Goal: Information Seeking & Learning: Check status

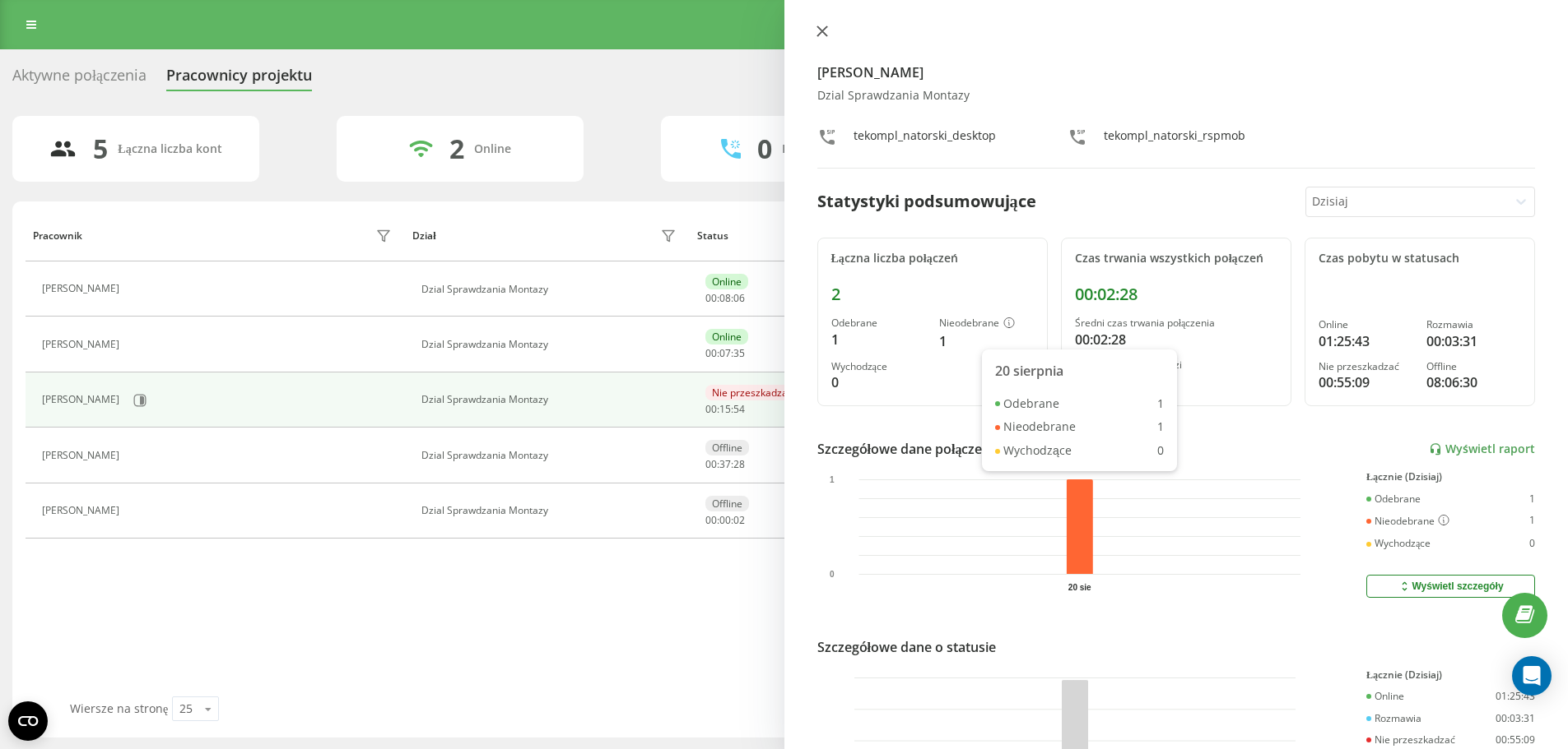
click at [825, 31] on icon at bounding box center [822, 31] width 11 height 11
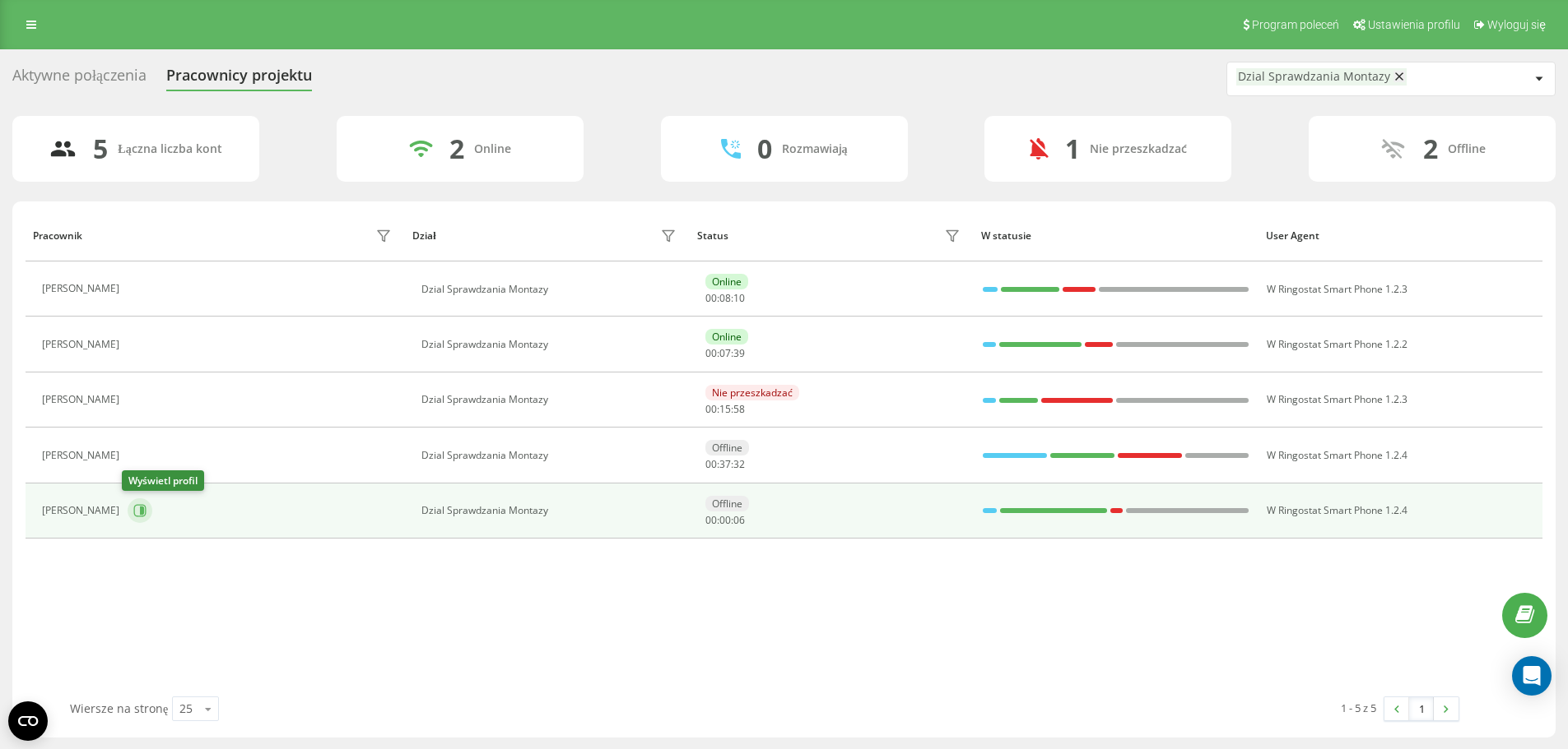
click at [139, 512] on icon at bounding box center [140, 511] width 13 height 13
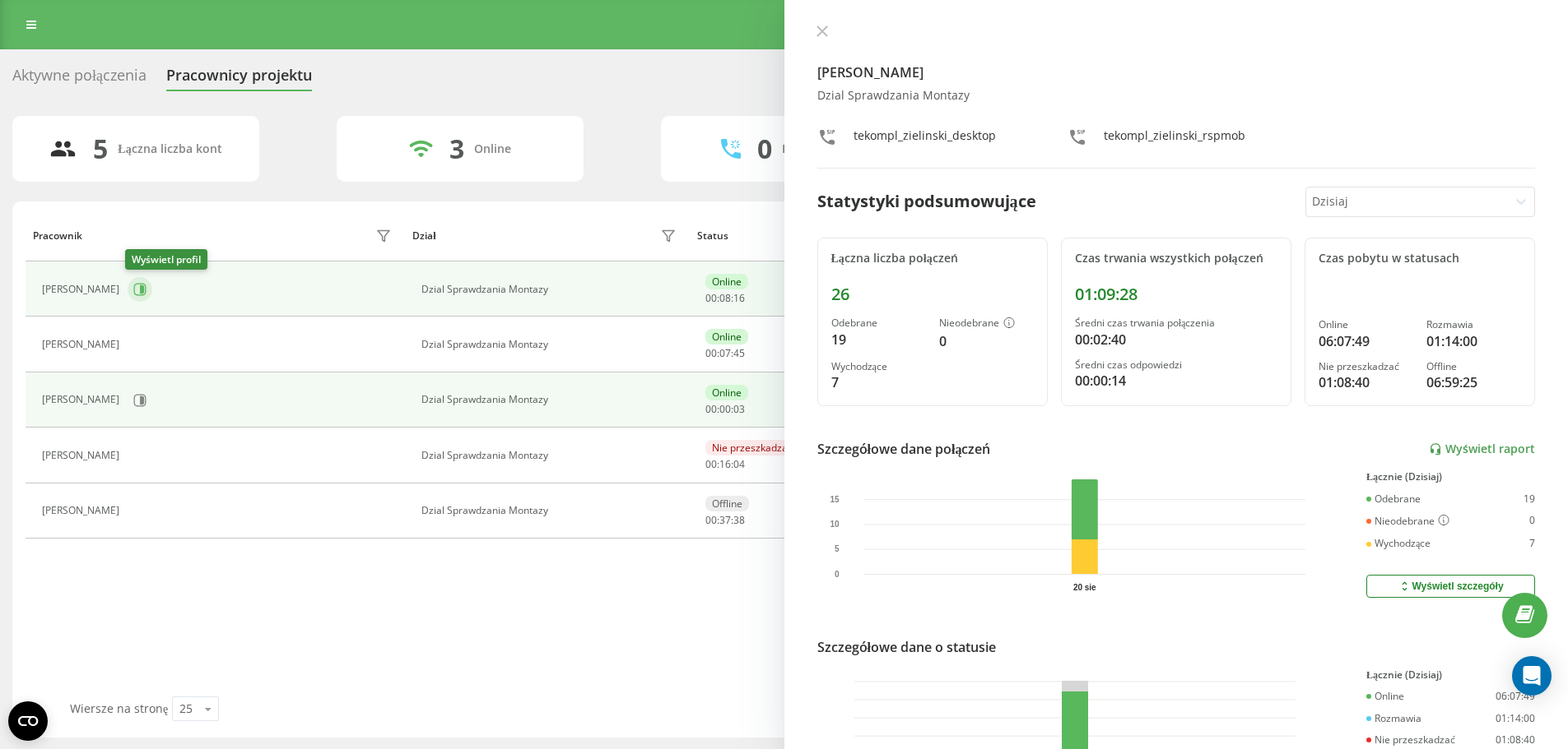
click at [144, 287] on icon at bounding box center [140, 289] width 13 height 13
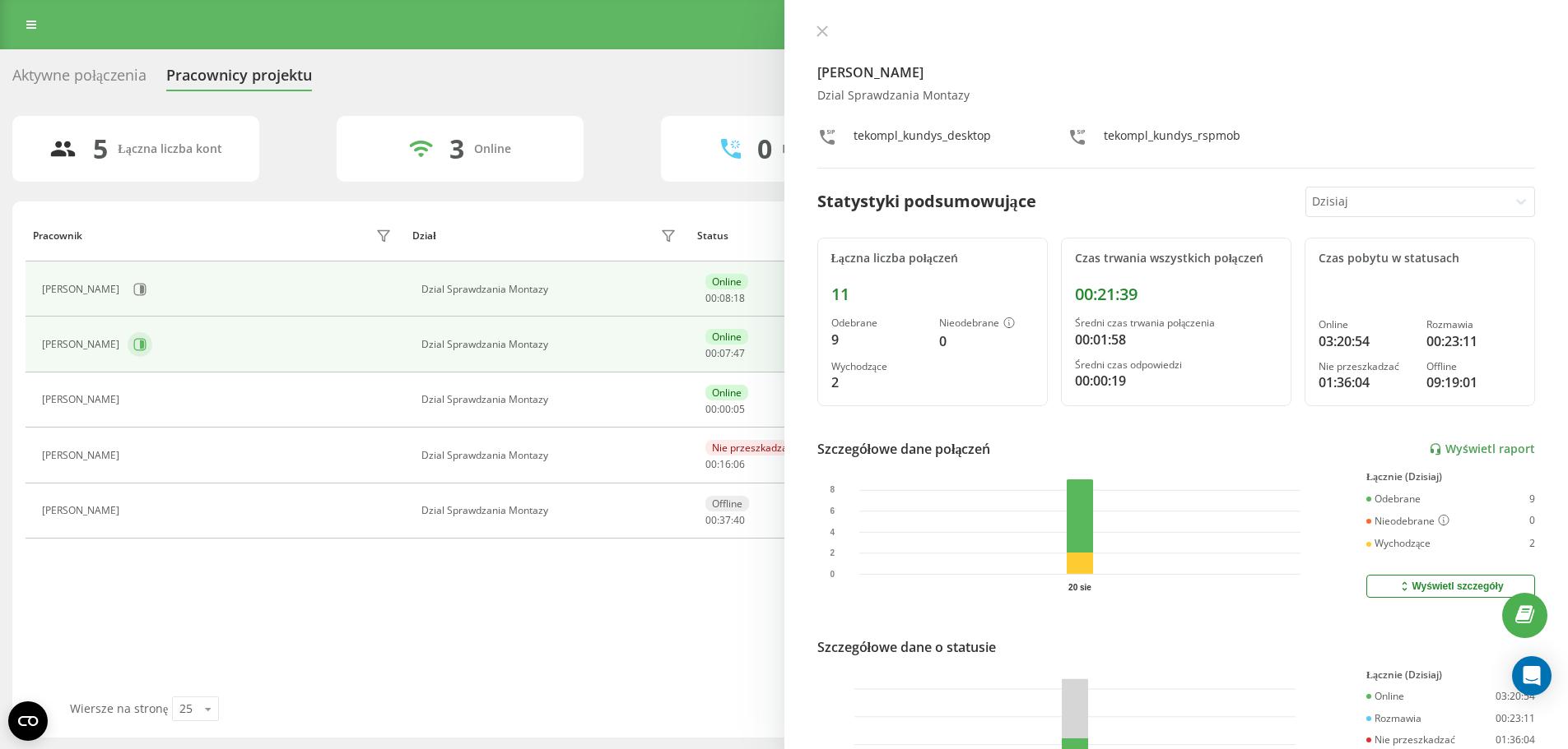
click at [135, 341] on icon at bounding box center [141, 345] width 12 height 12
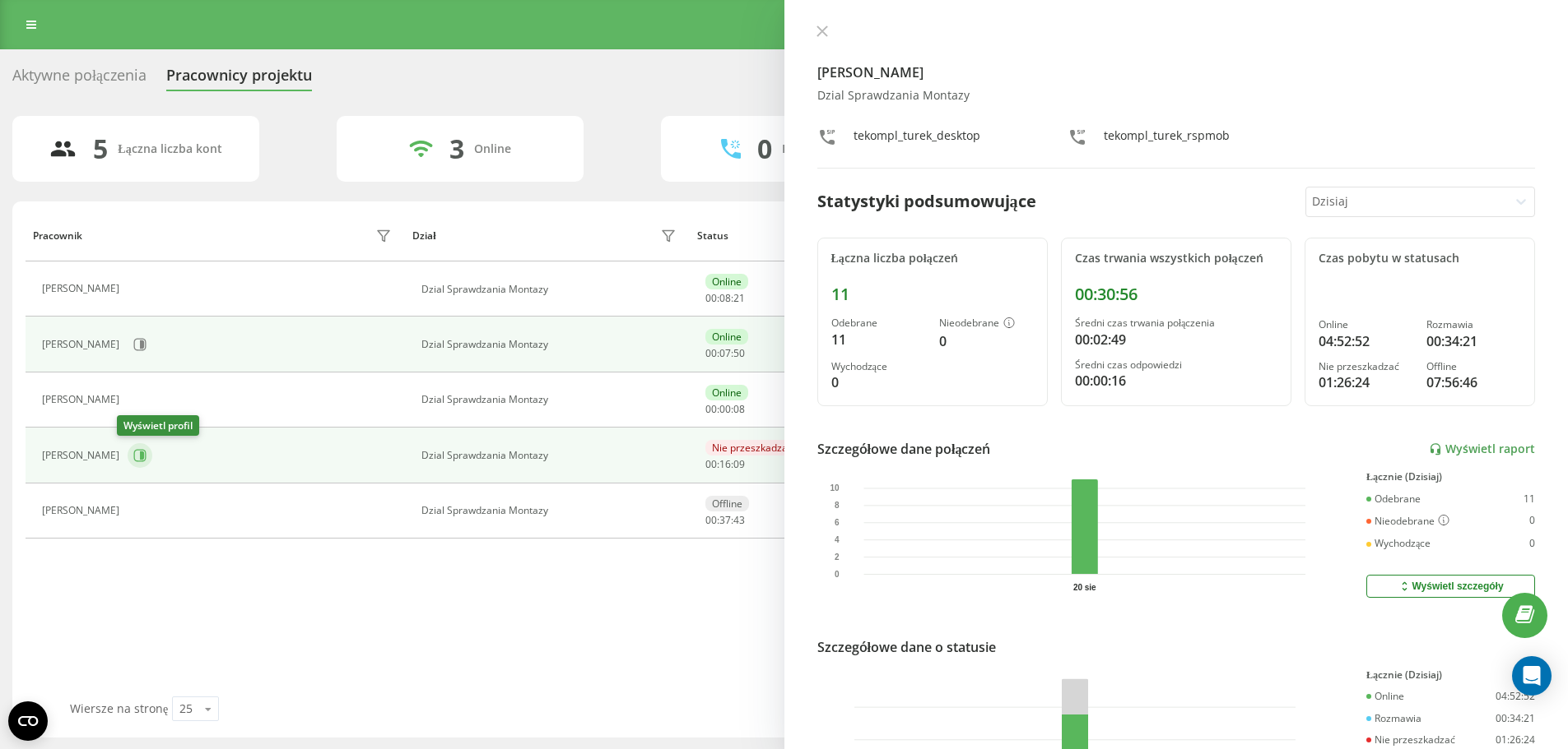
click at [138, 457] on button at bounding box center [140, 456] width 24 height 24
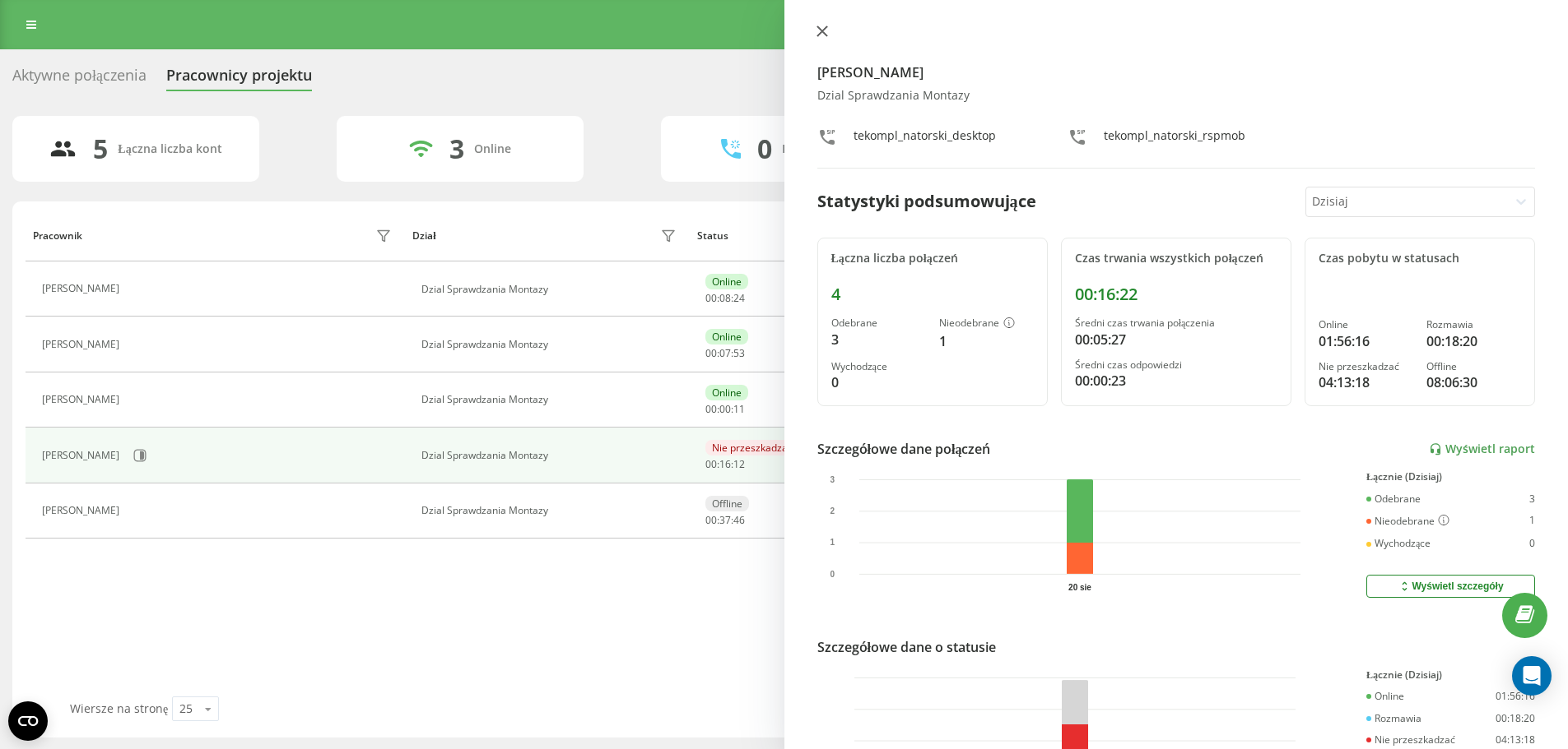
click at [821, 29] on icon at bounding box center [822, 31] width 11 height 11
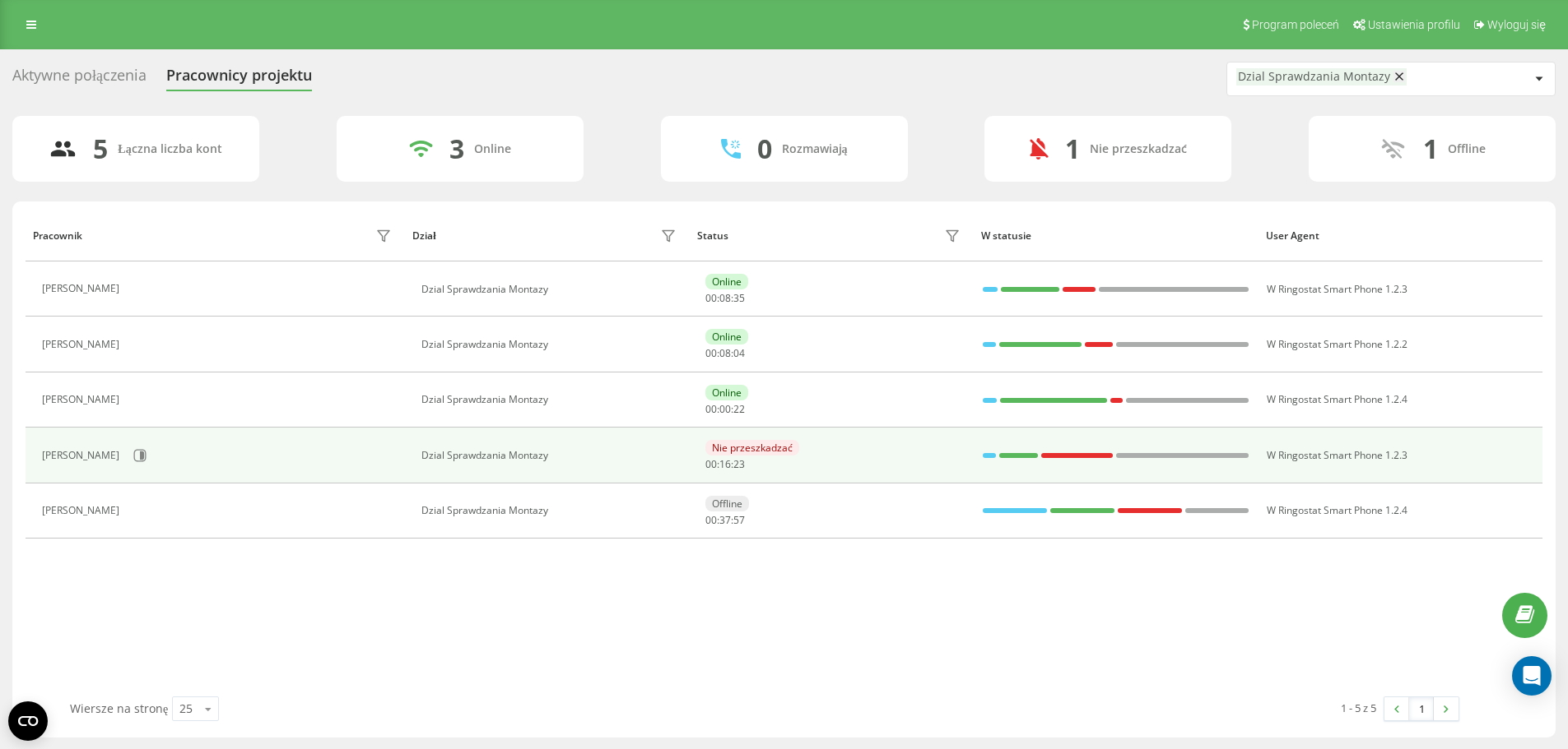
click at [1090, 455] on div at bounding box center [1077, 456] width 72 height 5
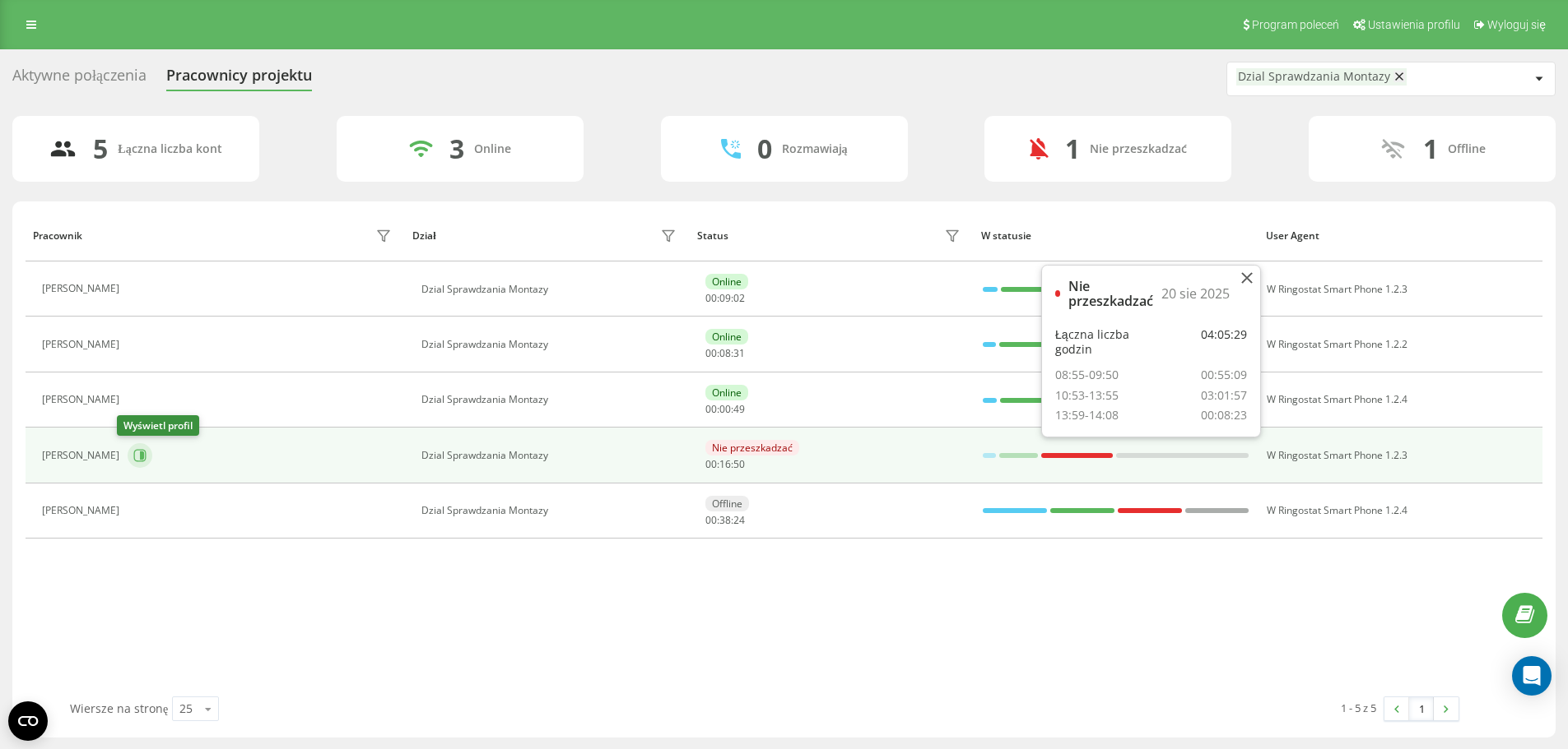
click at [128, 450] on button at bounding box center [140, 456] width 24 height 24
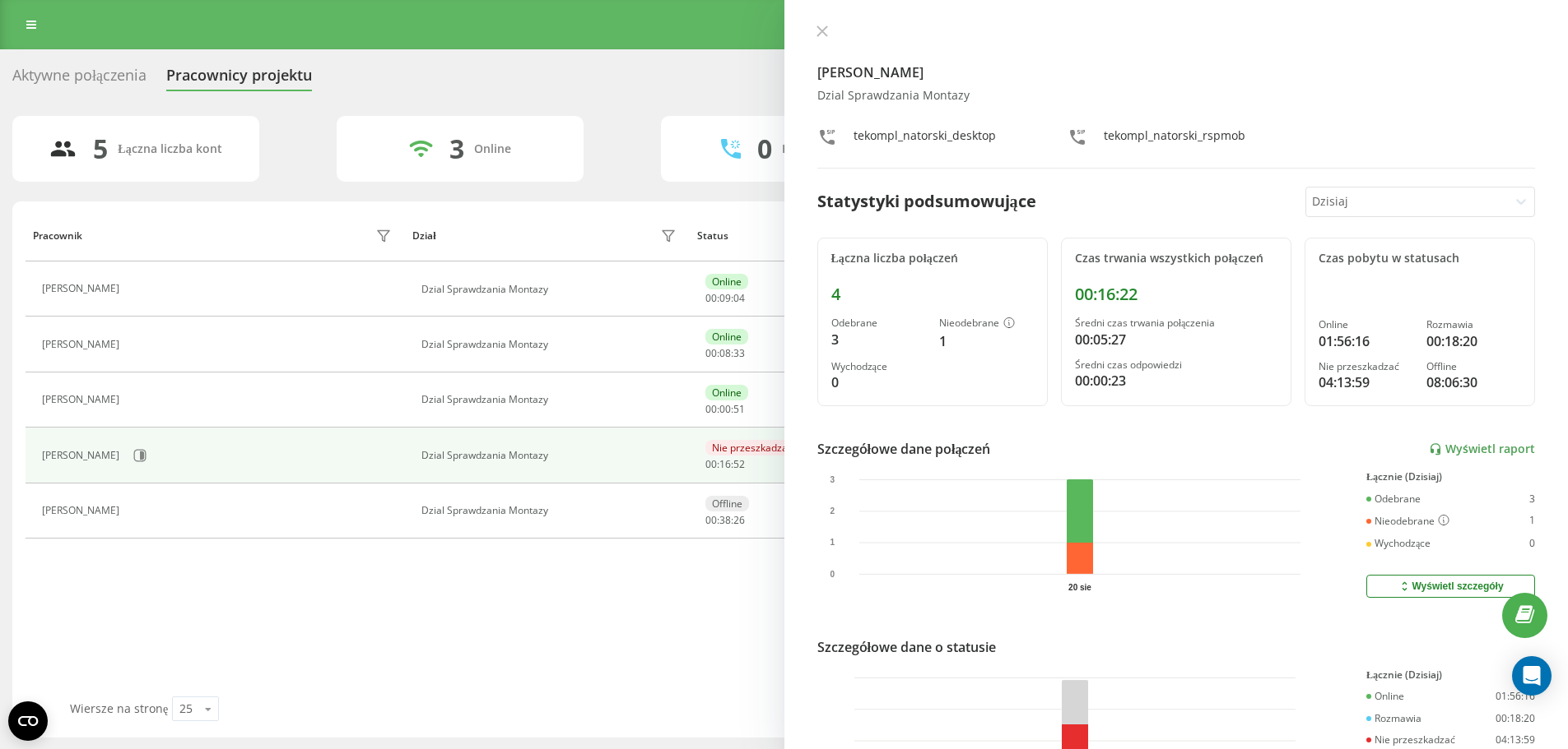
click at [825, 35] on icon at bounding box center [821, 31] width 10 height 10
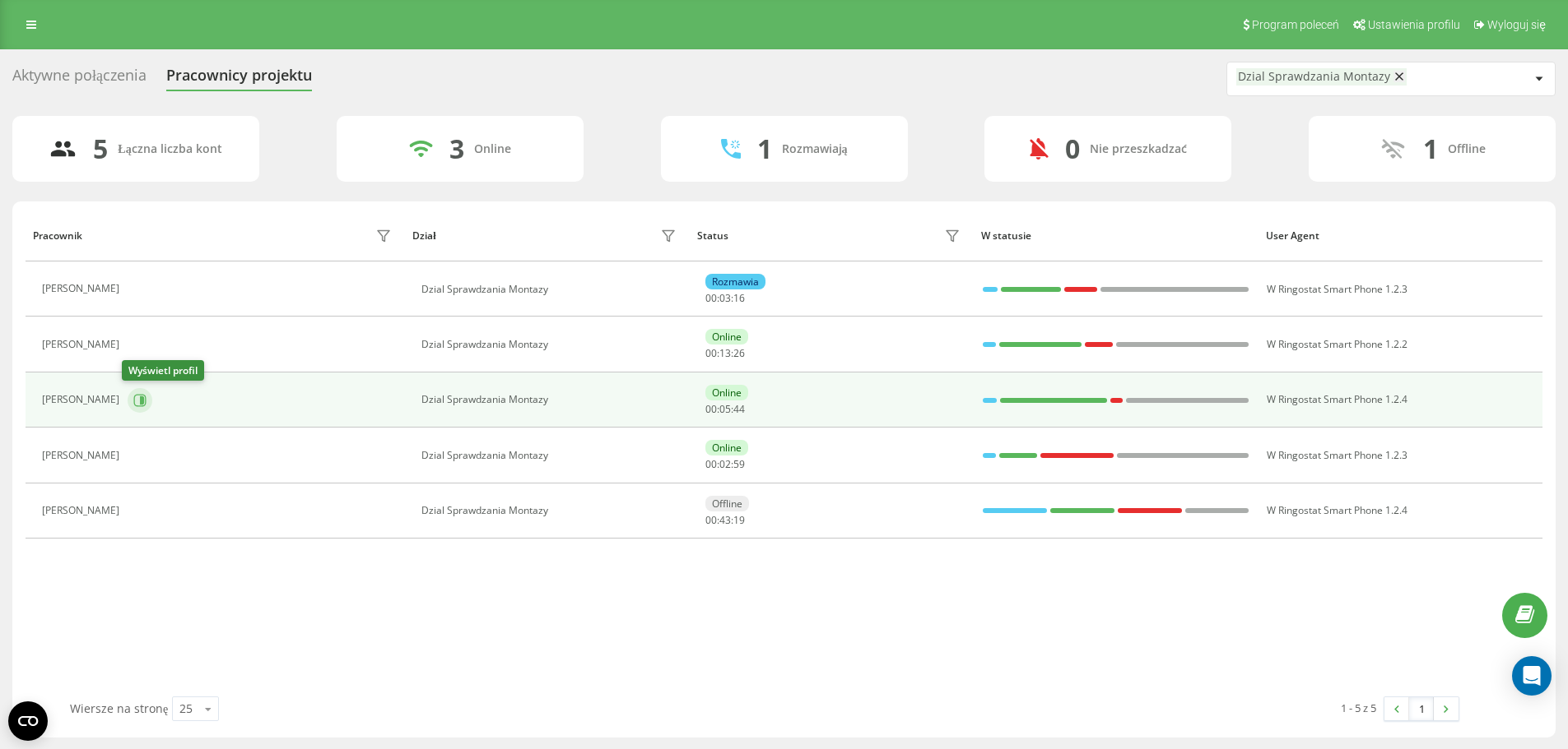
click at [134, 395] on icon at bounding box center [140, 400] width 13 height 13
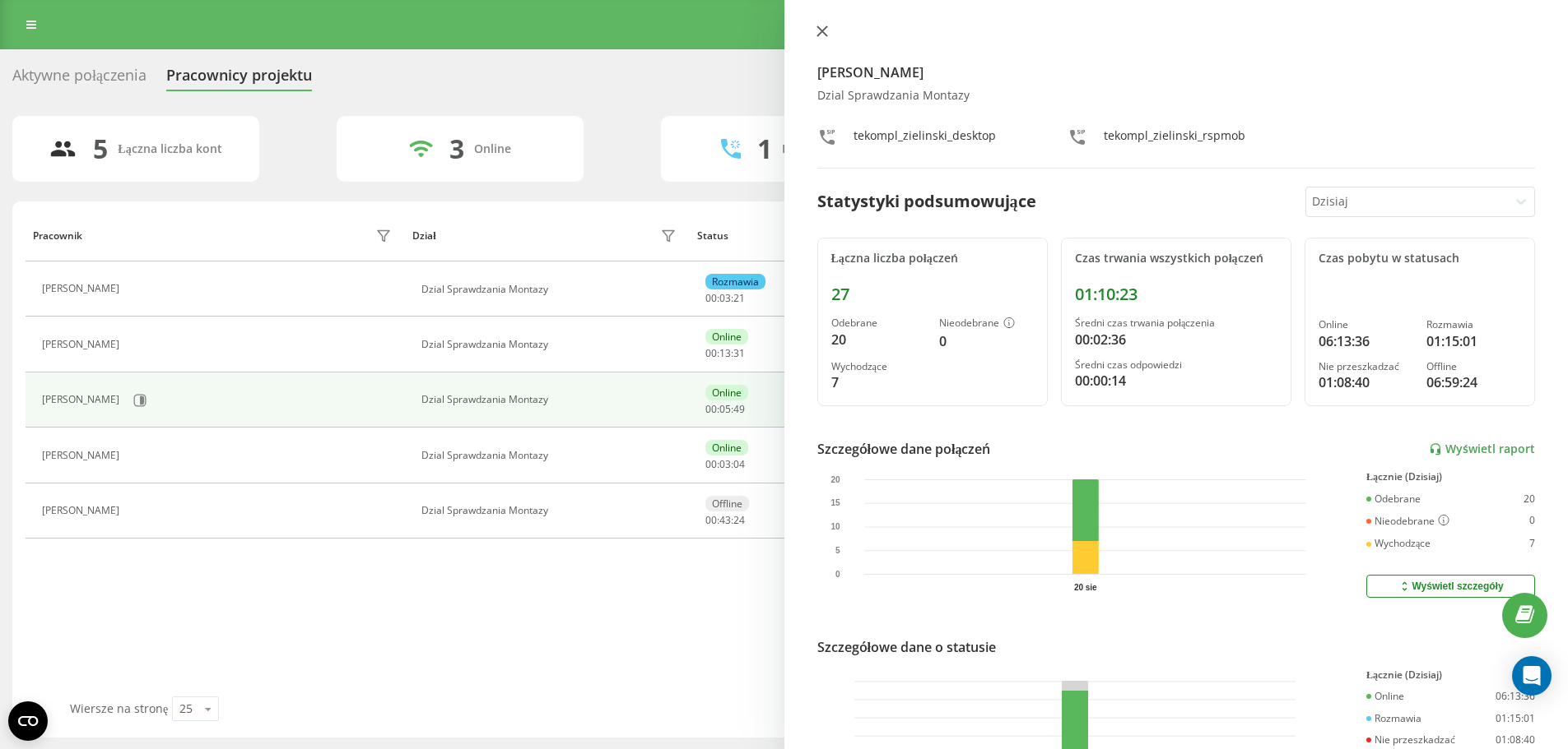
click at [825, 27] on icon at bounding box center [822, 31] width 11 height 11
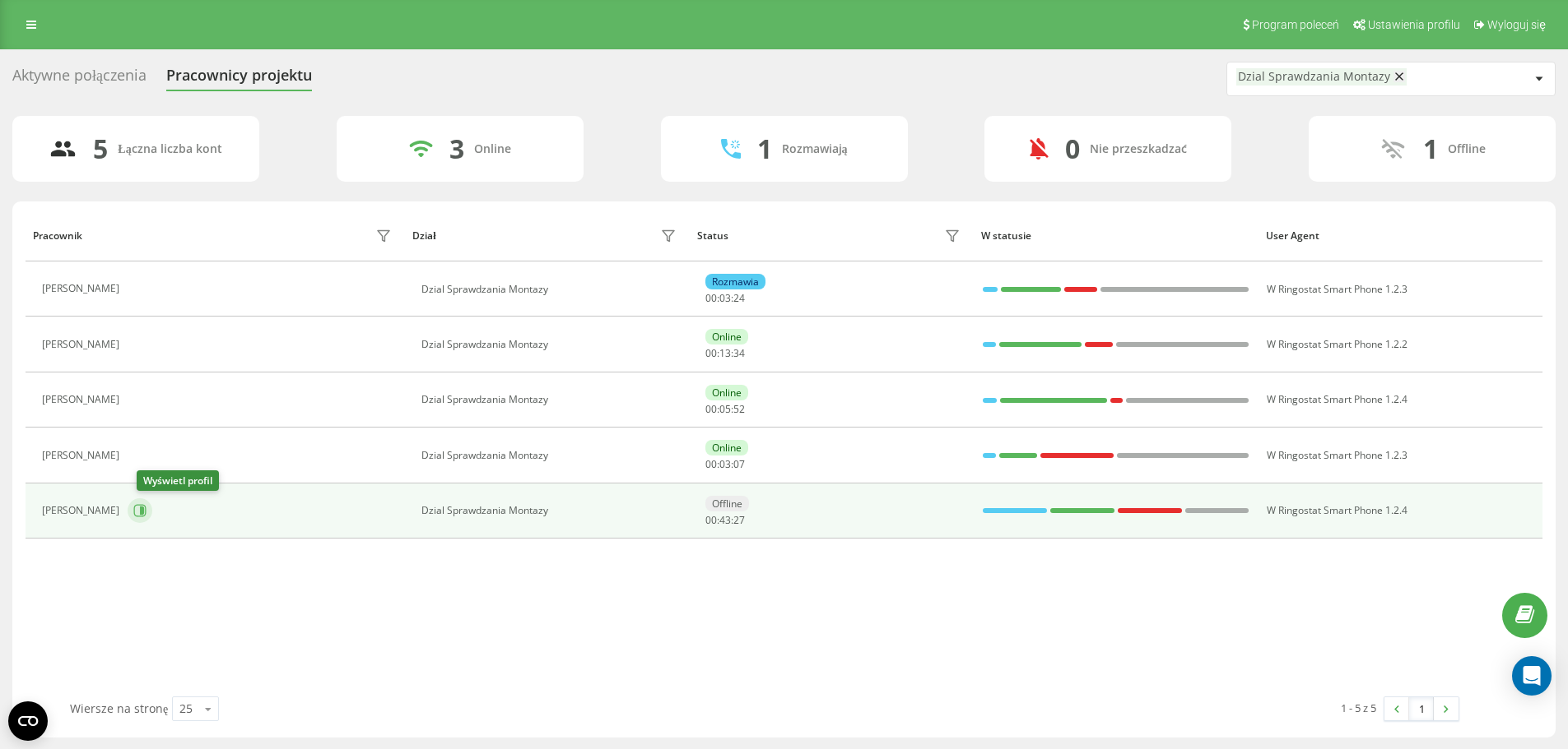
click at [147, 518] on icon at bounding box center [140, 511] width 13 height 13
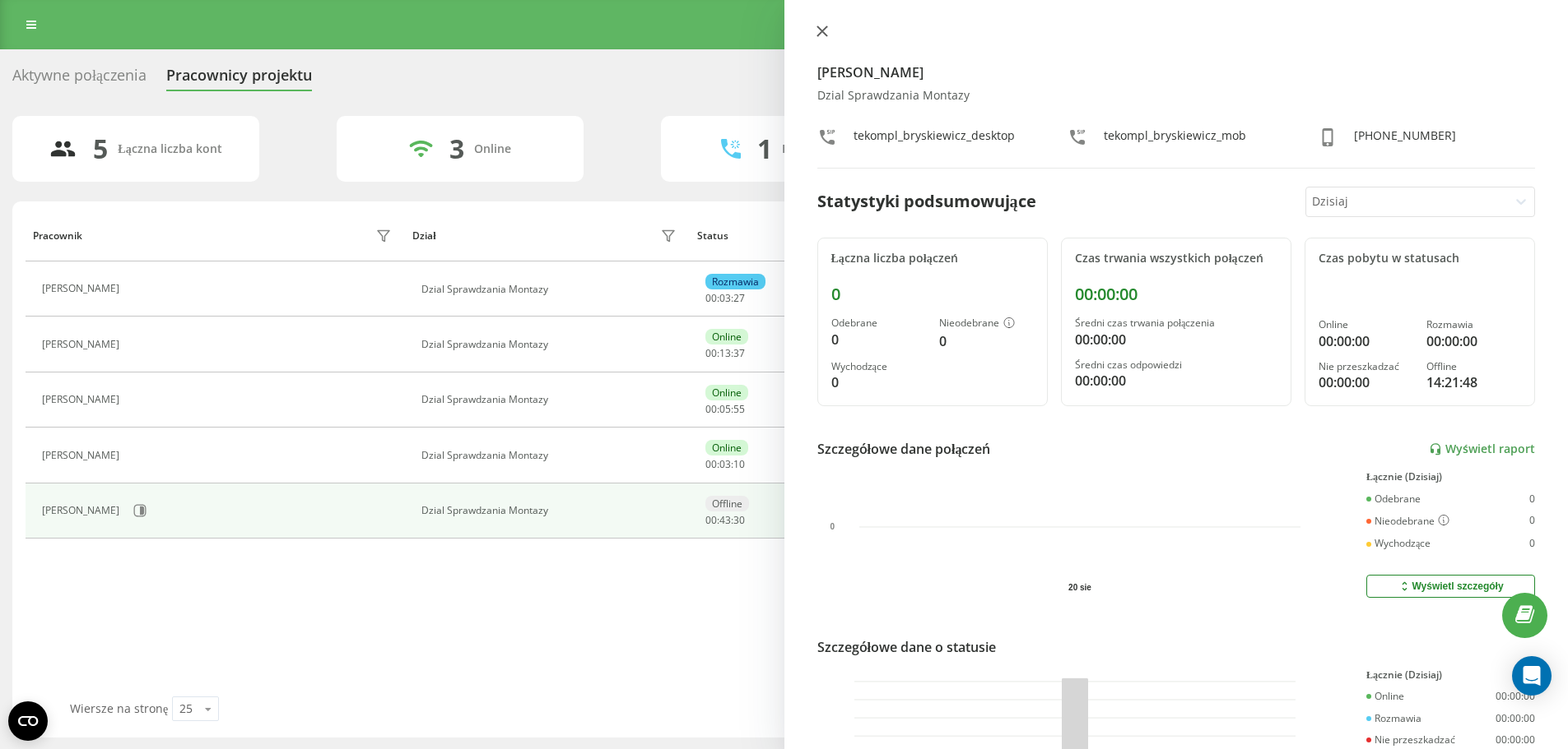
click at [825, 27] on icon at bounding box center [822, 31] width 11 height 11
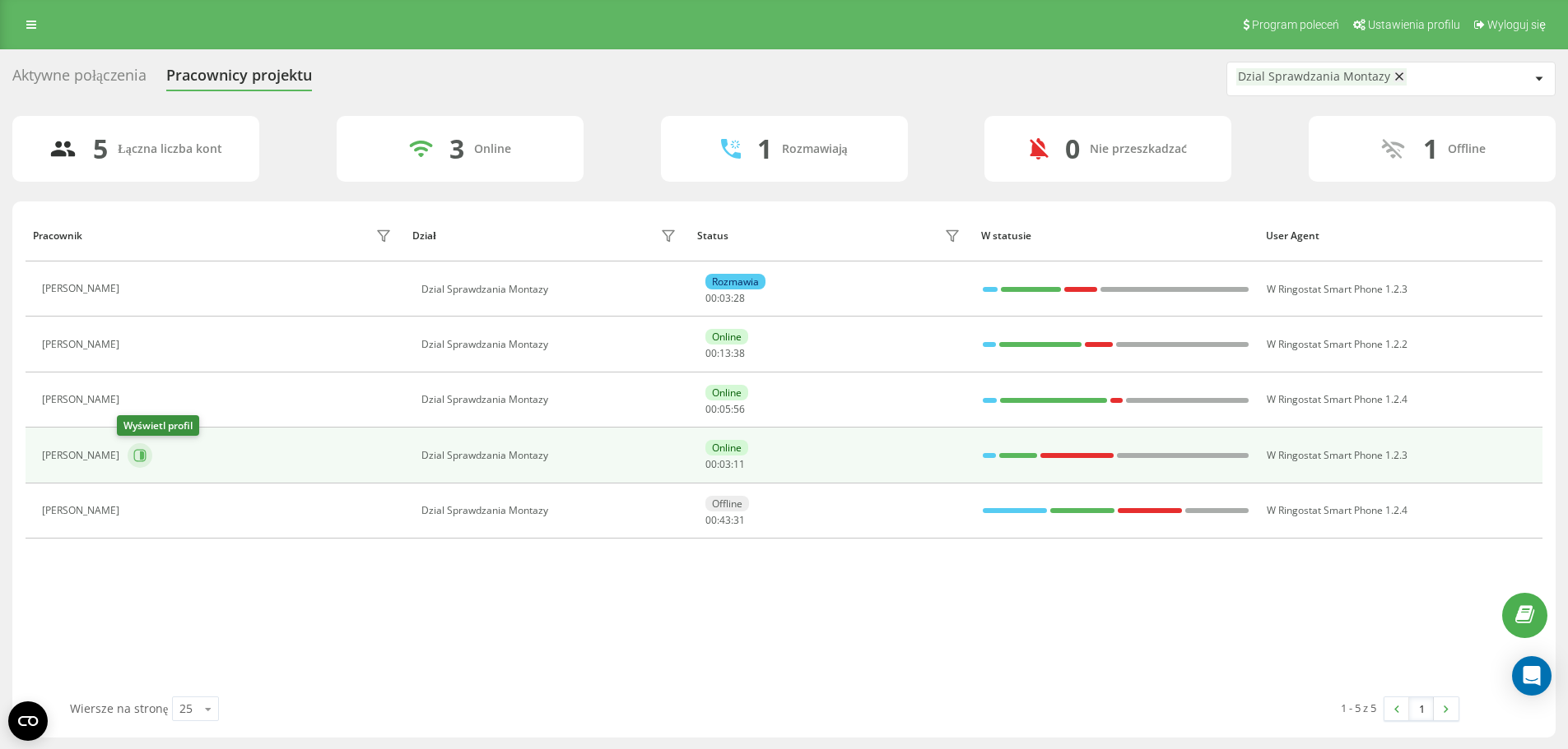
click at [134, 451] on icon at bounding box center [140, 455] width 13 height 13
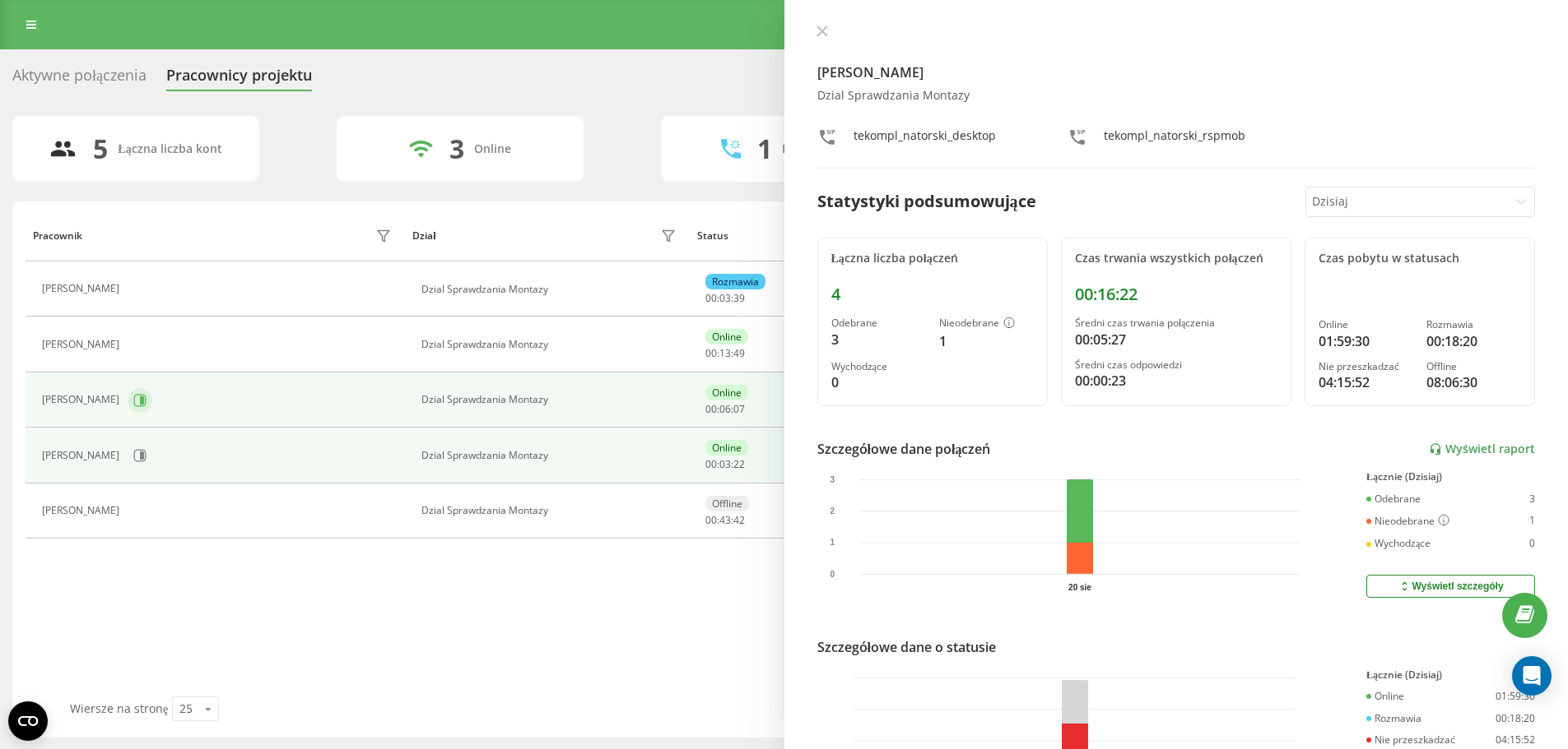
click at [139, 396] on icon at bounding box center [141, 400] width 12 height 12
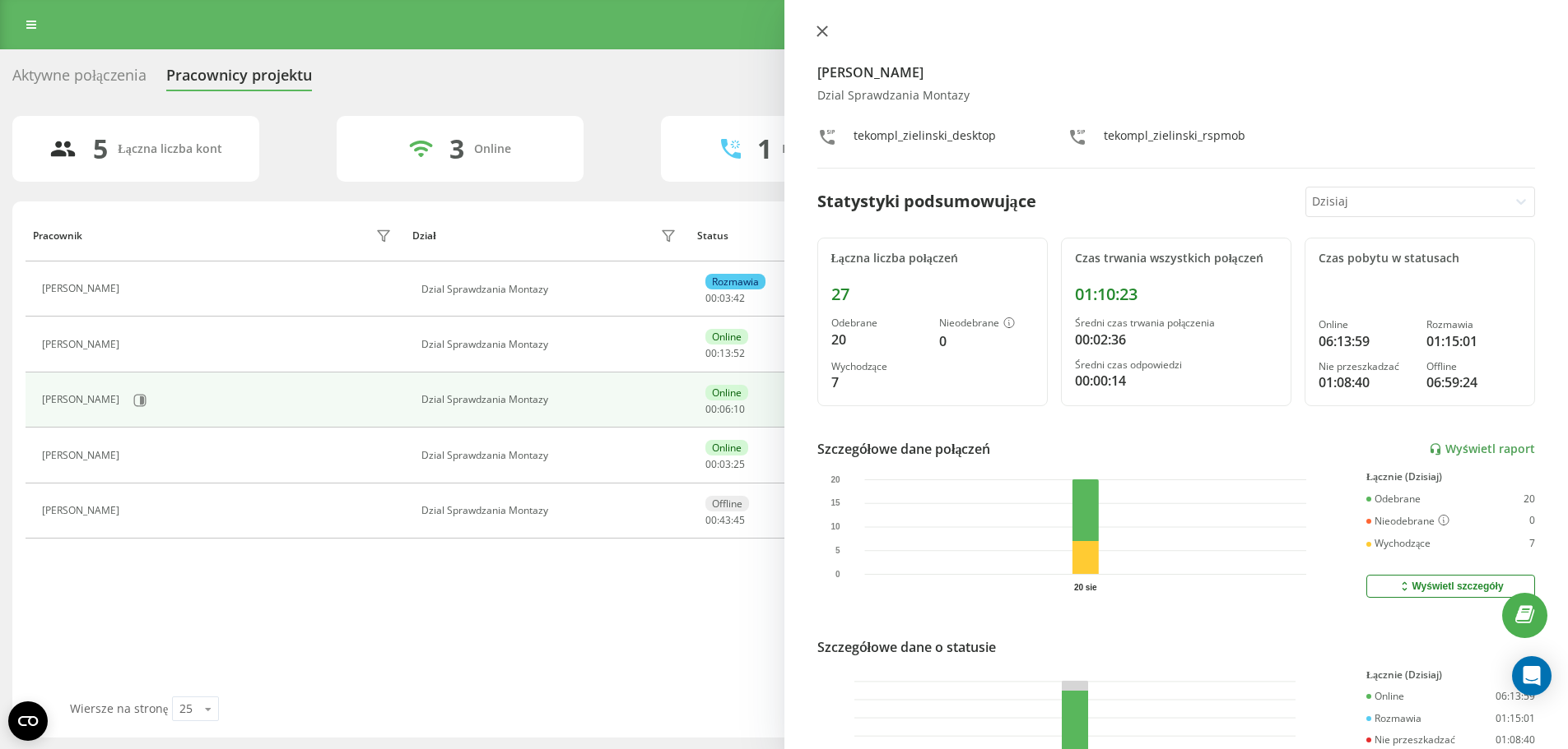
click at [830, 38] on button at bounding box center [822, 32] width 21 height 16
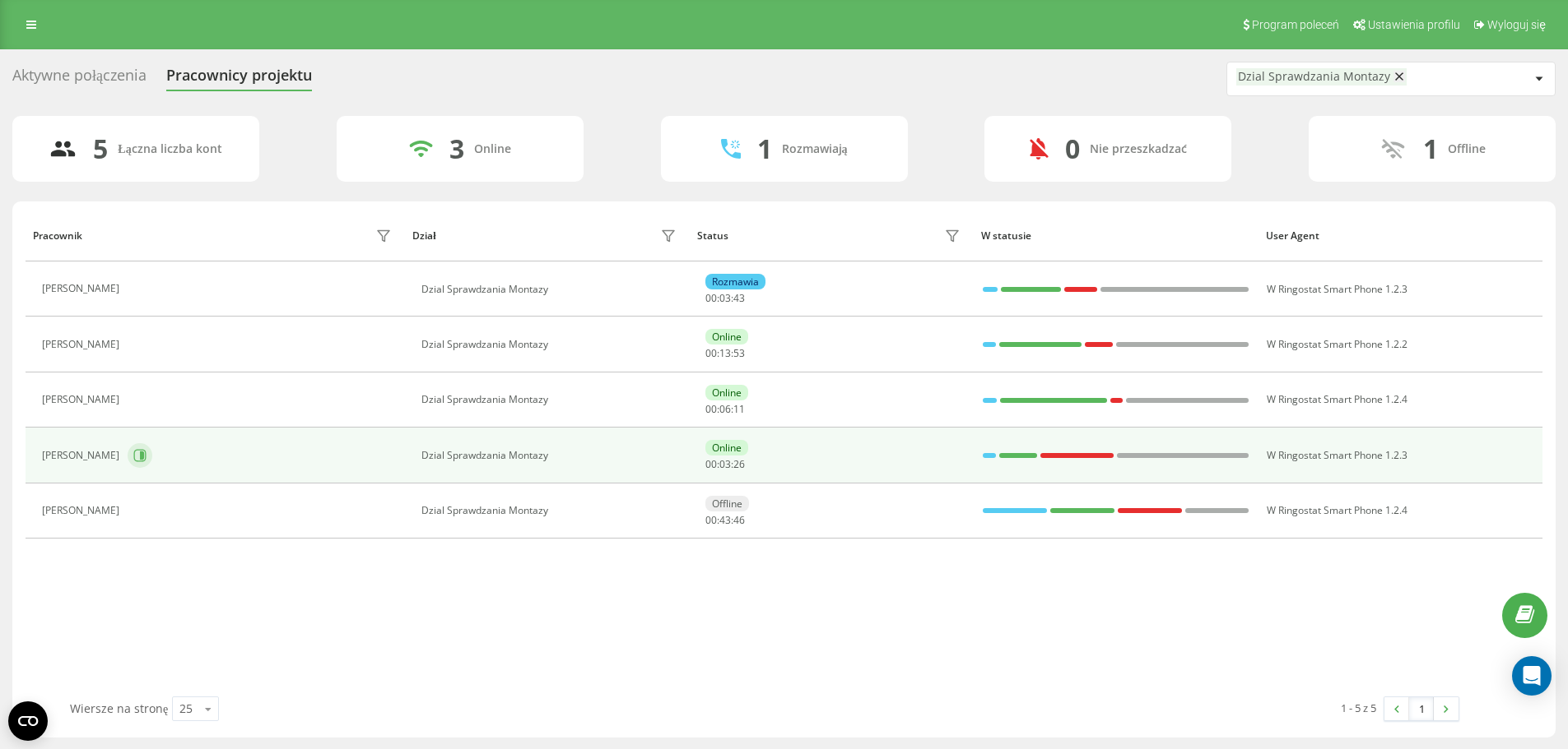
click at [128, 454] on button at bounding box center [140, 456] width 24 height 24
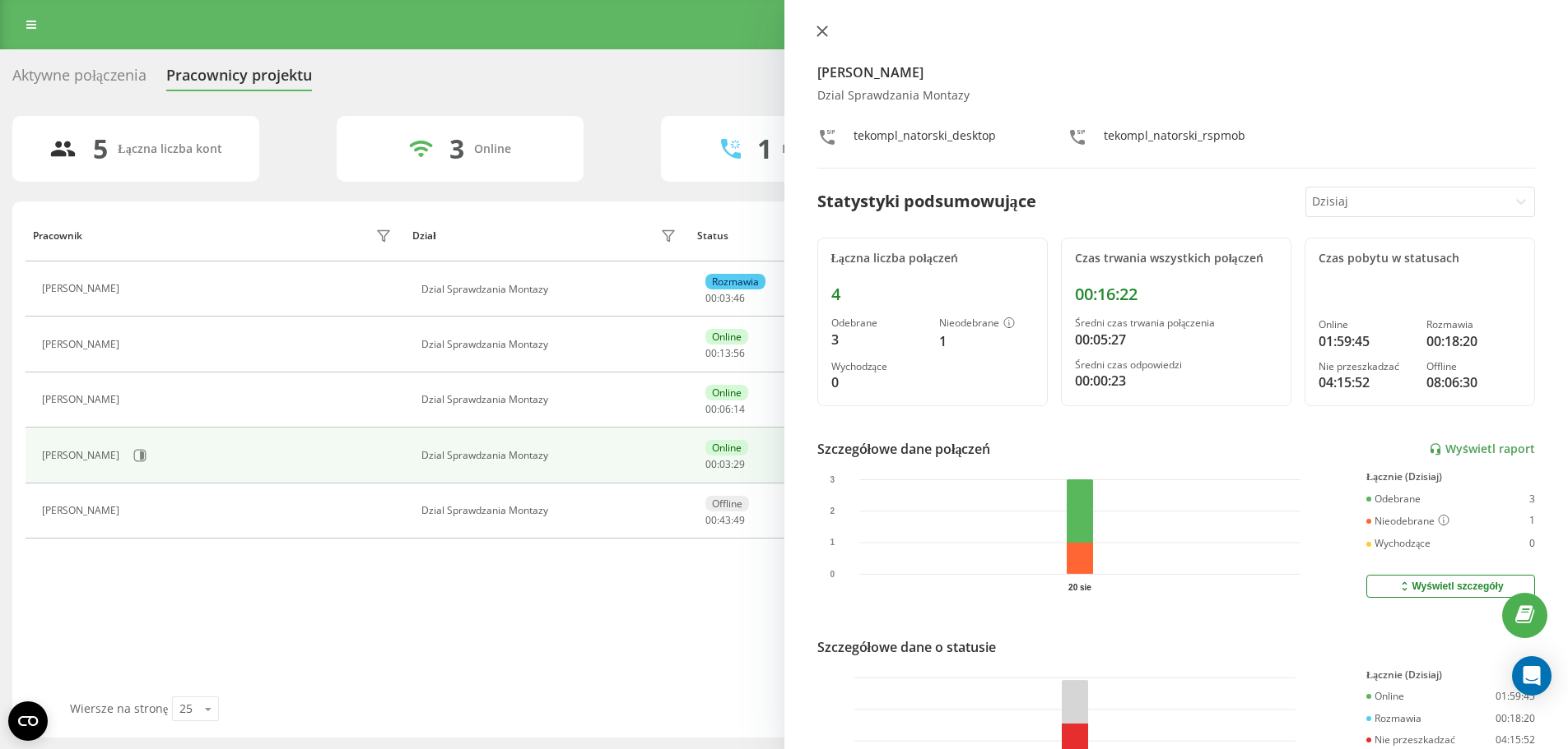
click at [825, 27] on icon at bounding box center [822, 31] width 11 height 11
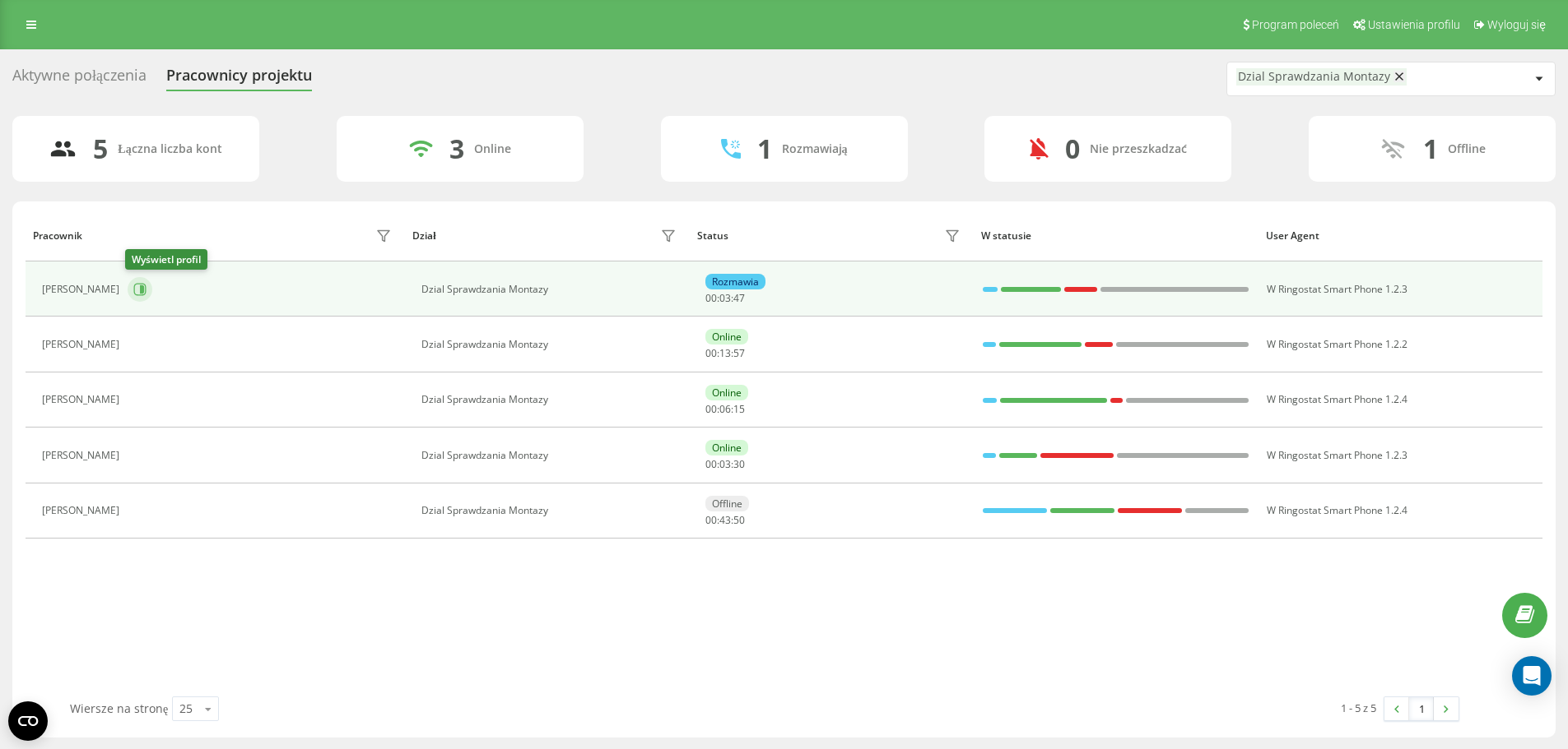
click at [136, 283] on icon at bounding box center [140, 289] width 13 height 13
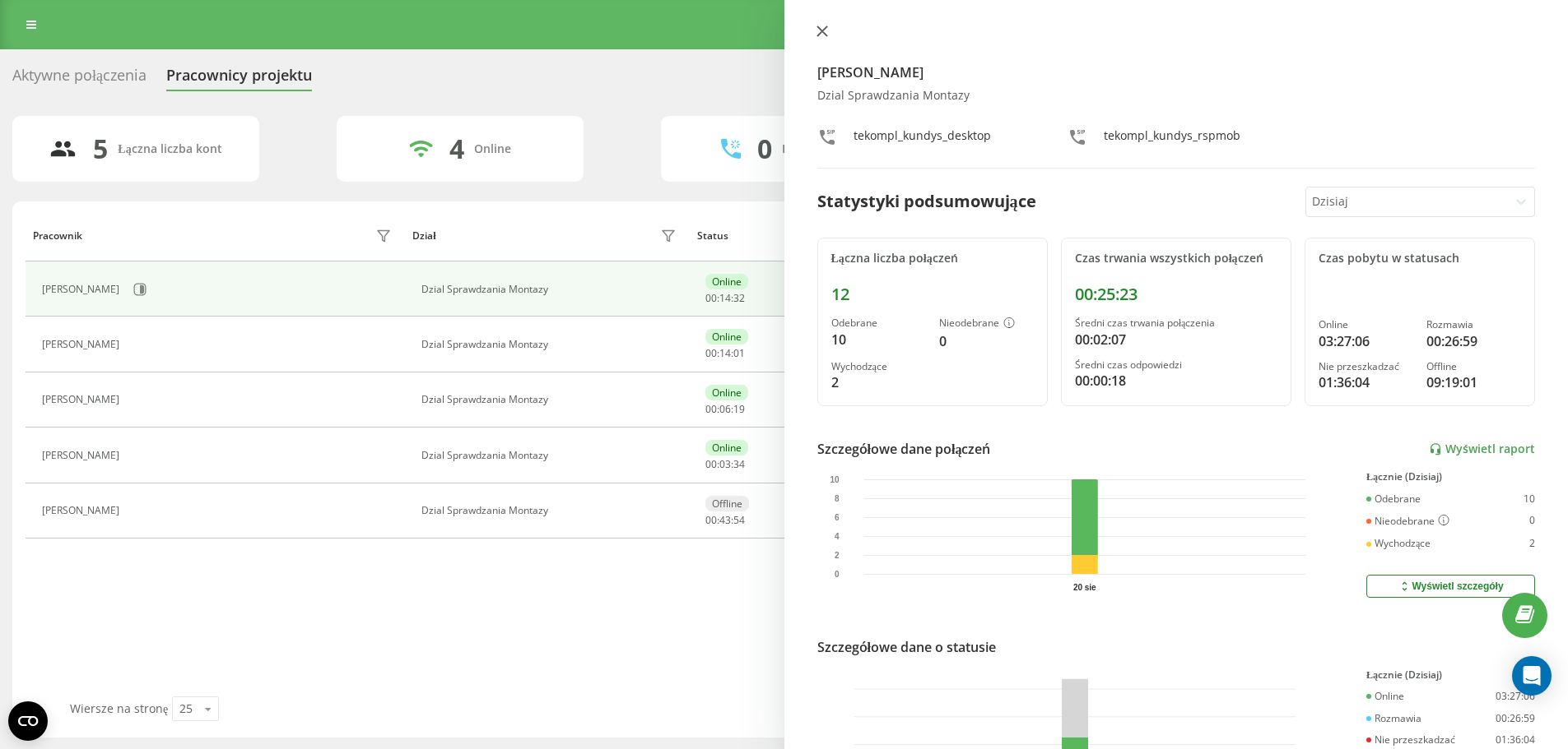
click at [832, 33] on button at bounding box center [822, 32] width 21 height 16
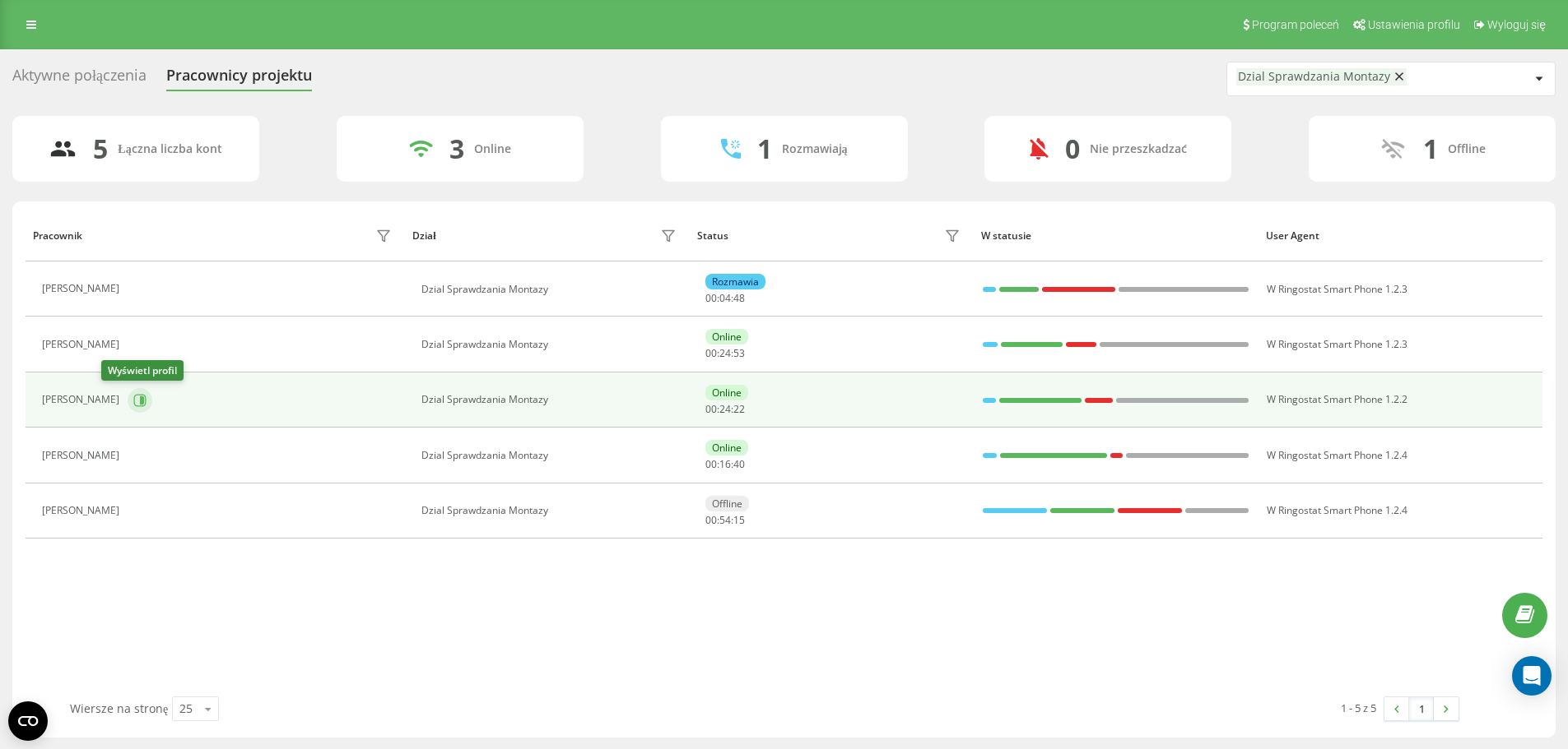
click at [135, 396] on icon at bounding box center [141, 400] width 12 height 12
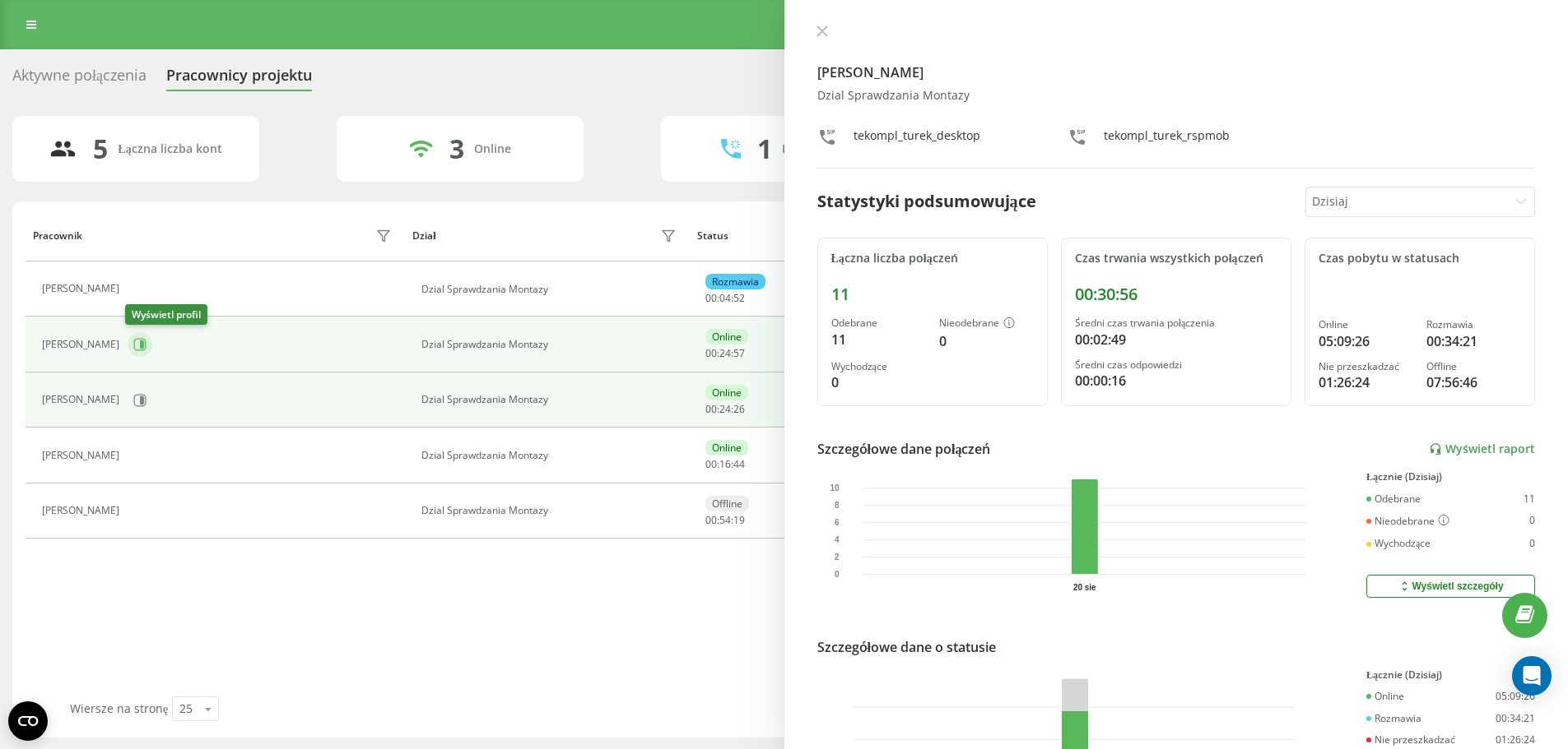
click at [146, 340] on button at bounding box center [140, 345] width 24 height 24
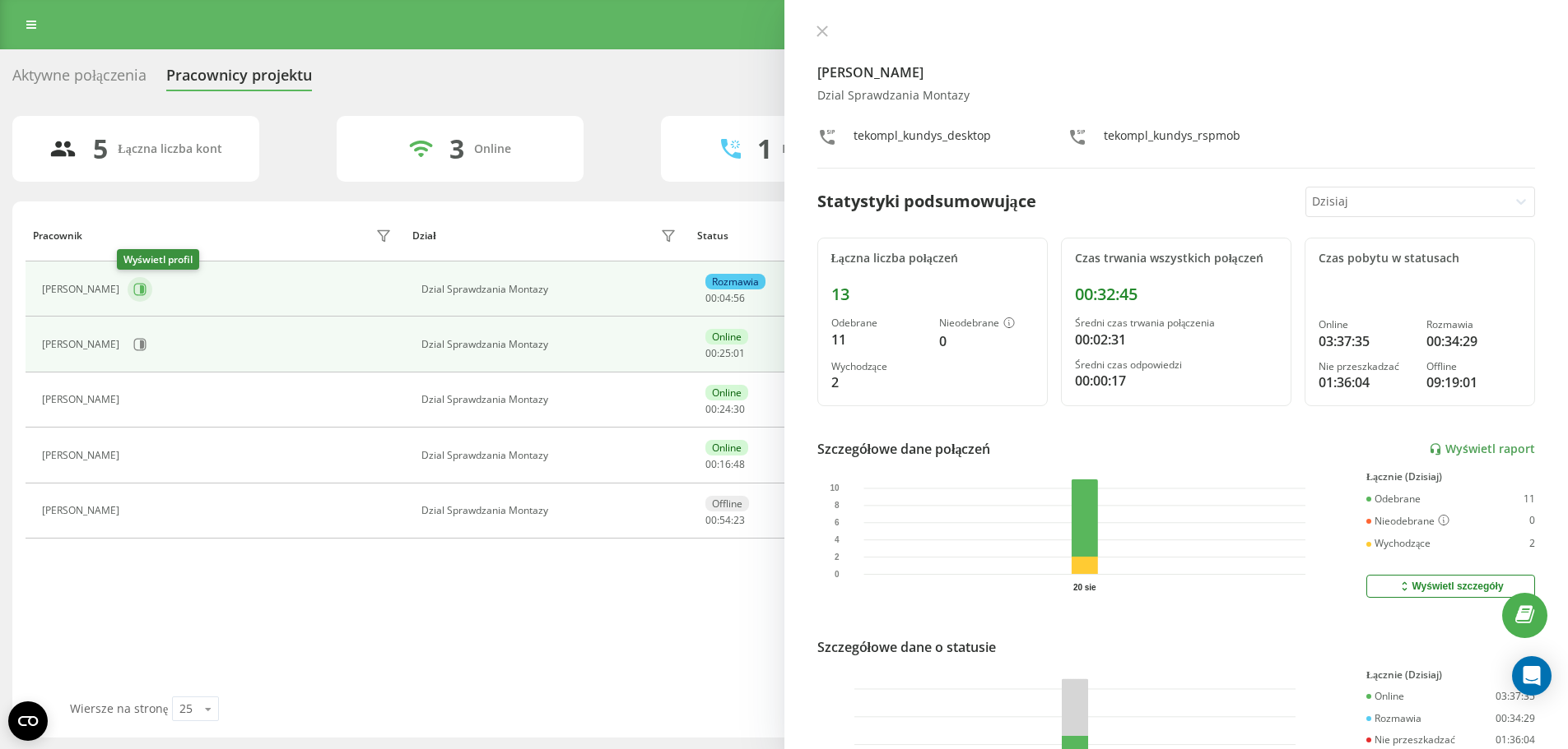
click at [128, 297] on button at bounding box center [140, 289] width 24 height 24
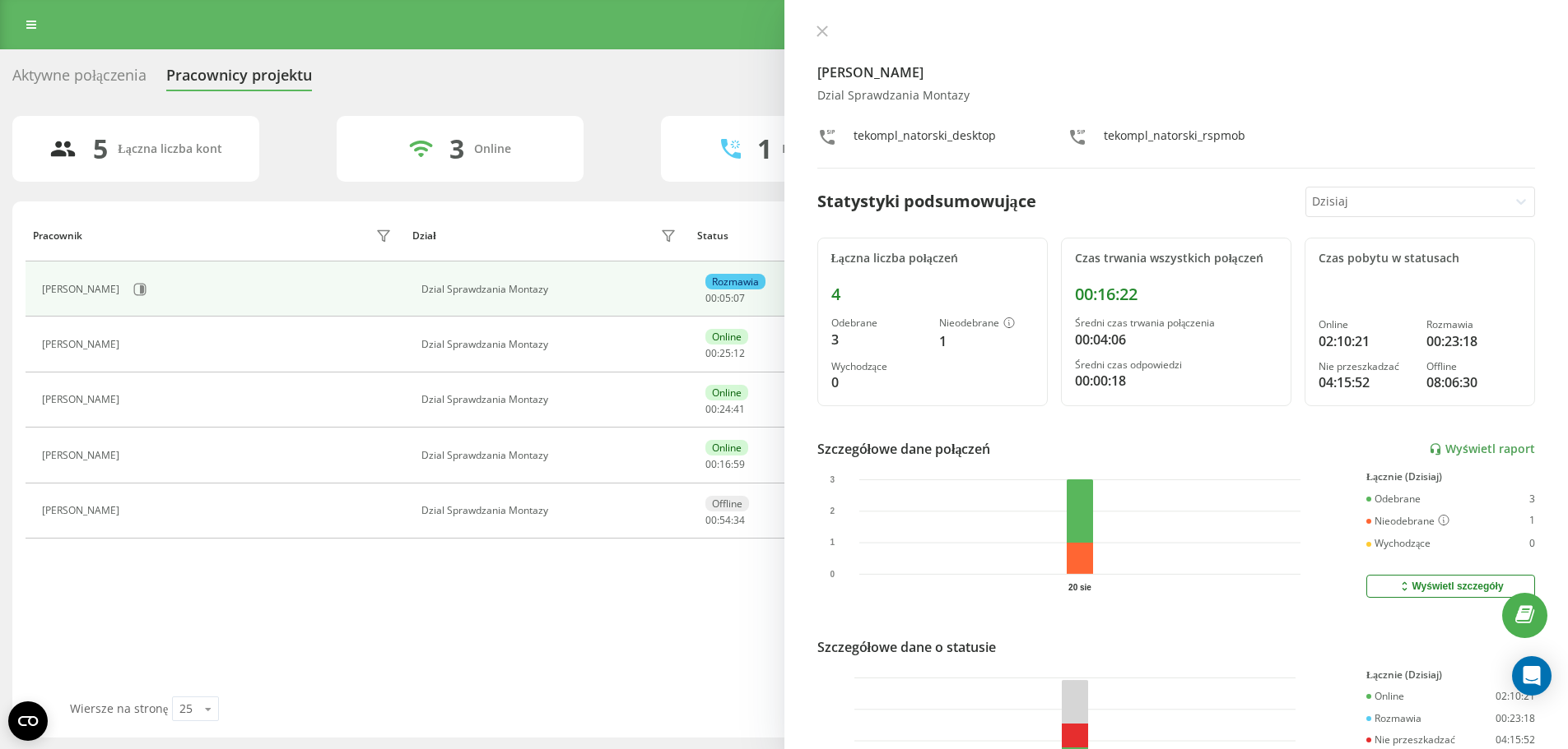
click at [817, 17] on div "[PERSON_NAME] Dzial Sprawdzania Montazy tekompl_natorski_desktop tekompl_nators…" at bounding box center [1177, 374] width 784 height 749
click at [819, 26] on icon at bounding box center [822, 31] width 11 height 11
